Goal: Navigation & Orientation: Find specific page/section

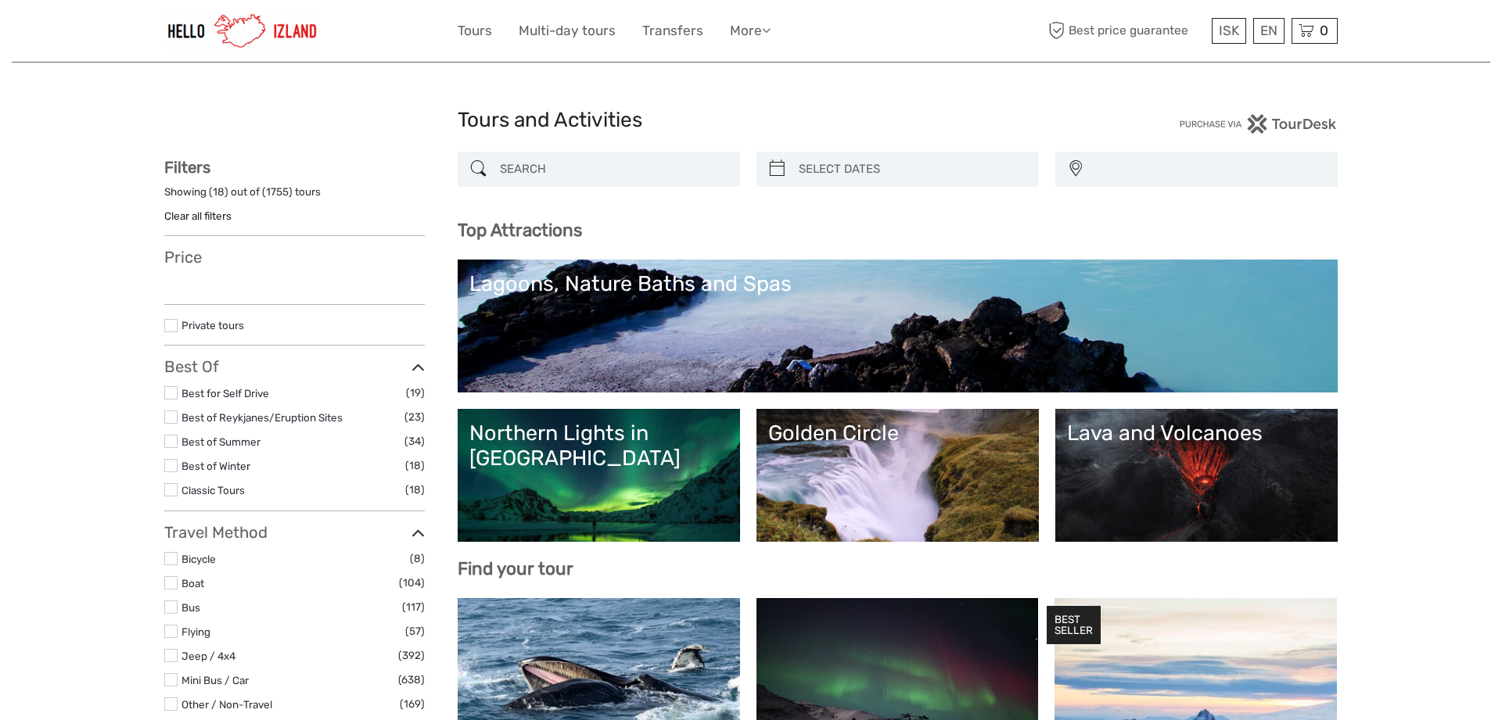
select select
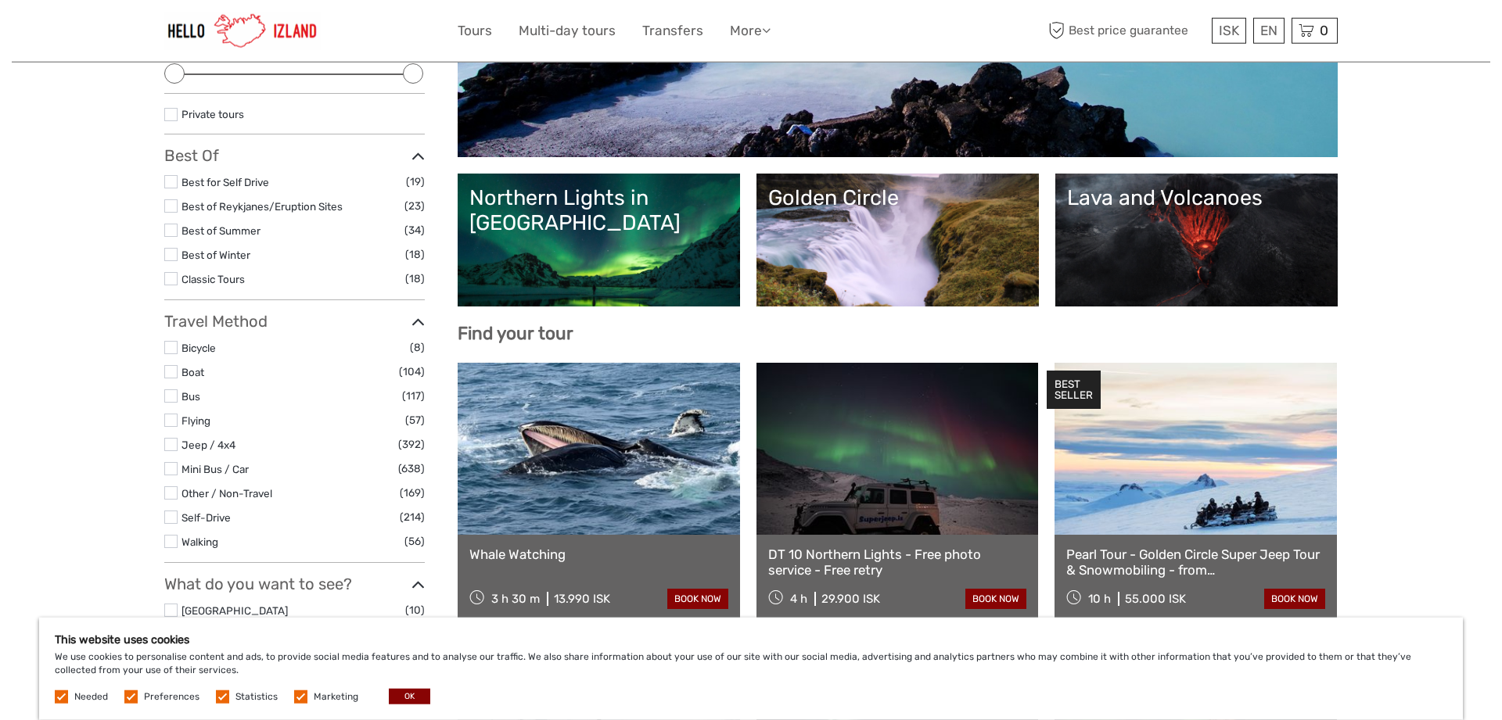
scroll to position [239, 0]
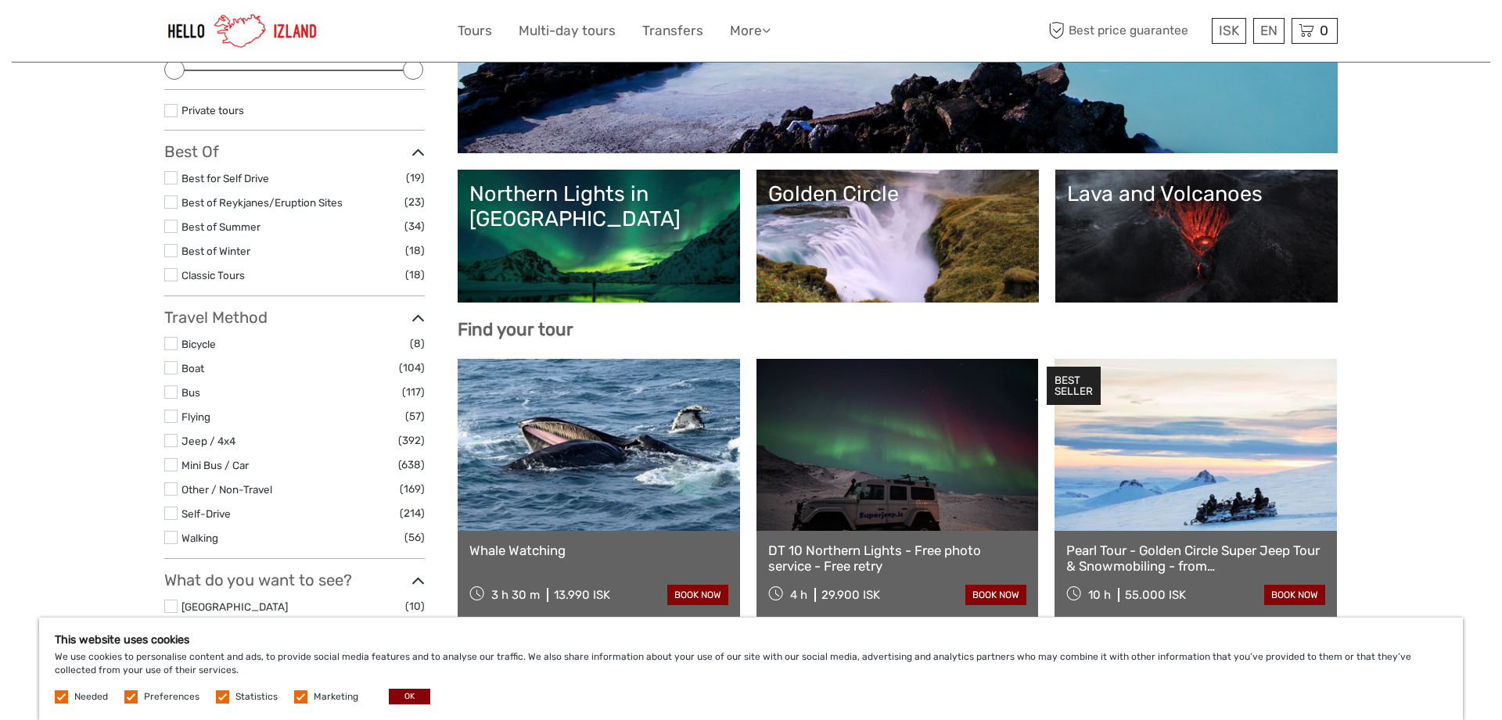
click at [1151, 206] on div "Lava and Volcanoes" at bounding box center [1196, 193] width 259 height 25
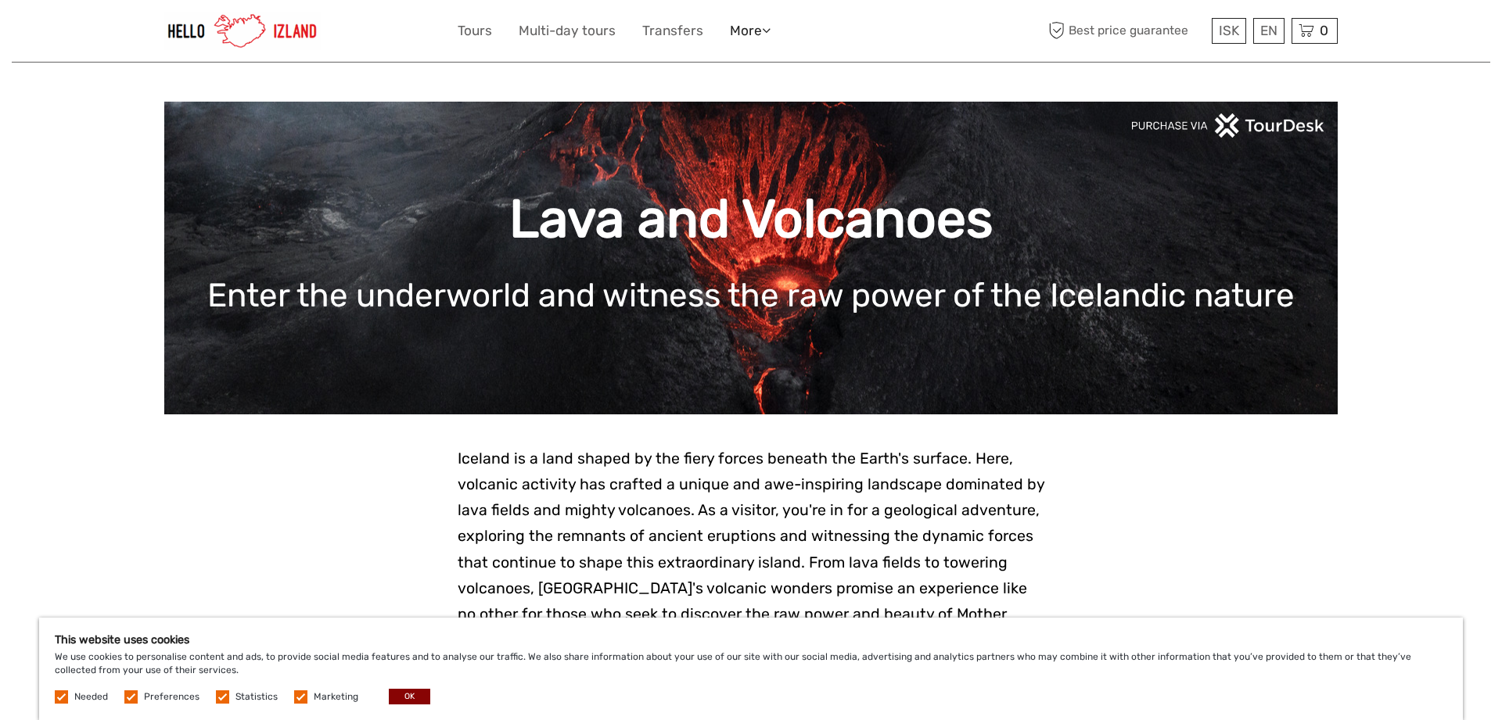
click at [755, 34] on link "More" at bounding box center [750, 31] width 41 height 23
click at [684, 27] on link "Transfers" at bounding box center [672, 31] width 61 height 23
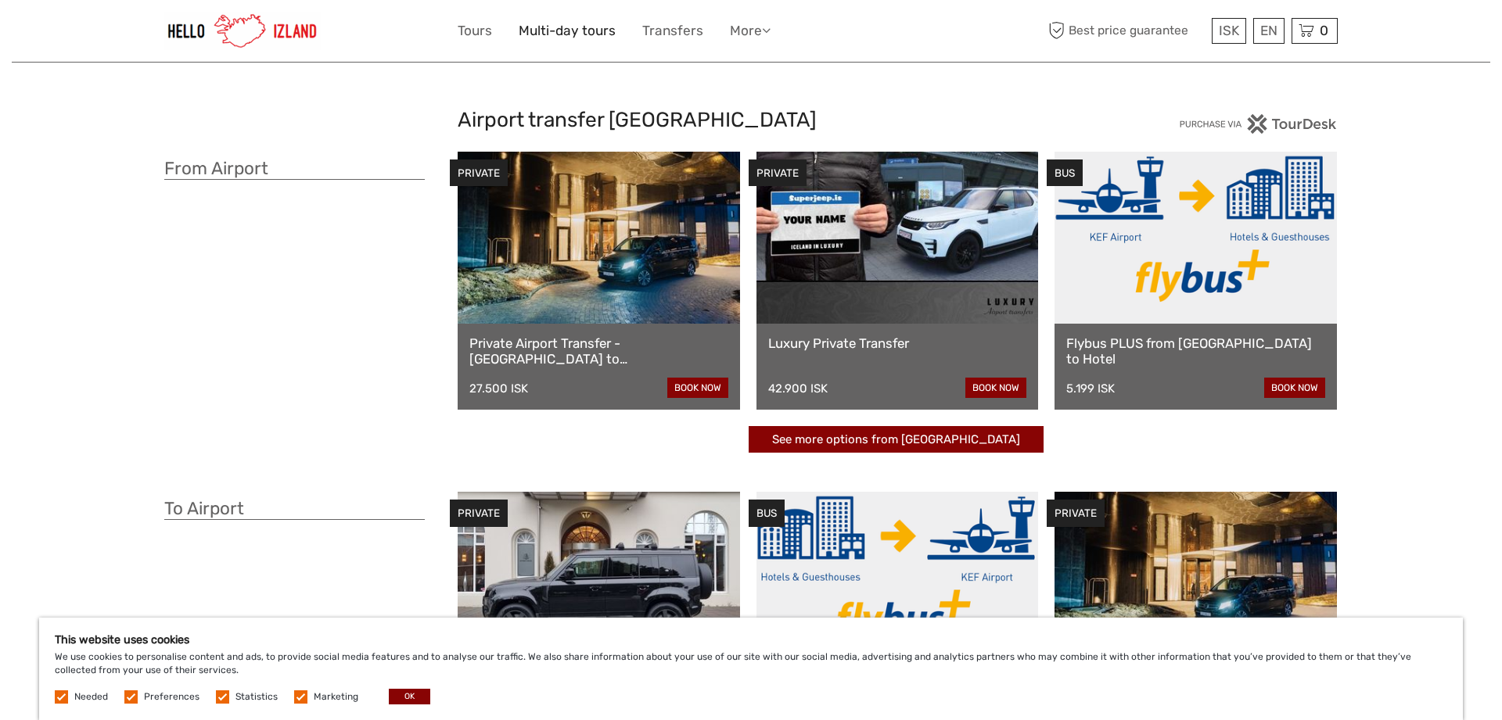
click at [556, 27] on link "Multi-day tours" at bounding box center [567, 31] width 97 height 23
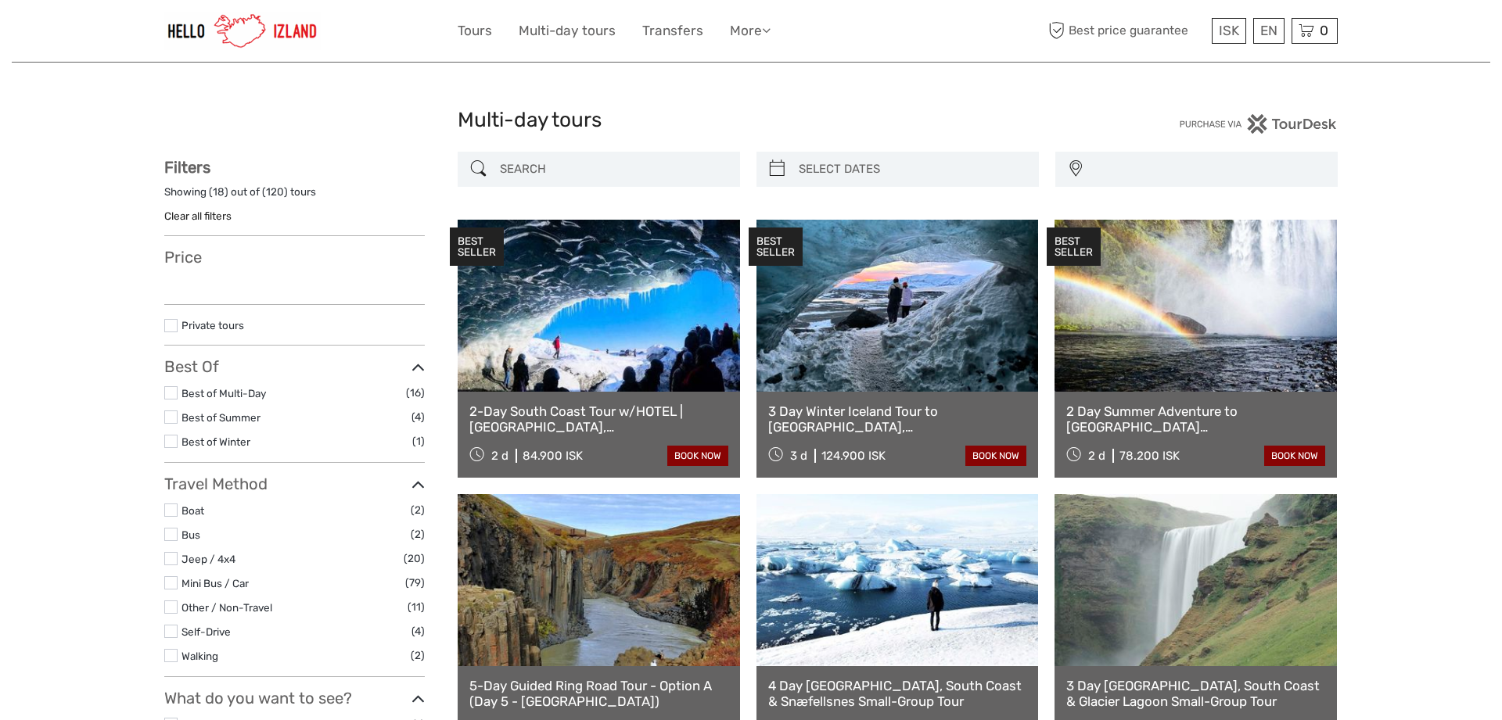
select select
